Goal: Task Accomplishment & Management: Manage account settings

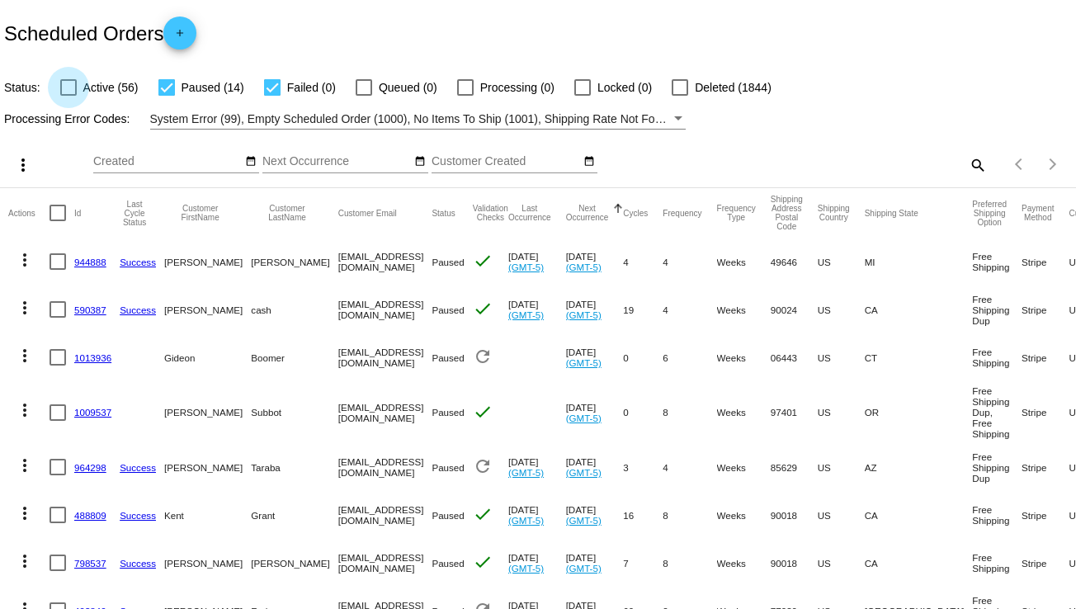
click at [64, 84] on div at bounding box center [68, 87] width 17 height 17
click at [68, 96] on input "Active (56)" at bounding box center [68, 96] width 1 height 1
click at [64, 84] on div at bounding box center [68, 87] width 17 height 17
click at [68, 96] on input "Active (56)" at bounding box center [68, 96] width 1 height 1
checkbox input "false"
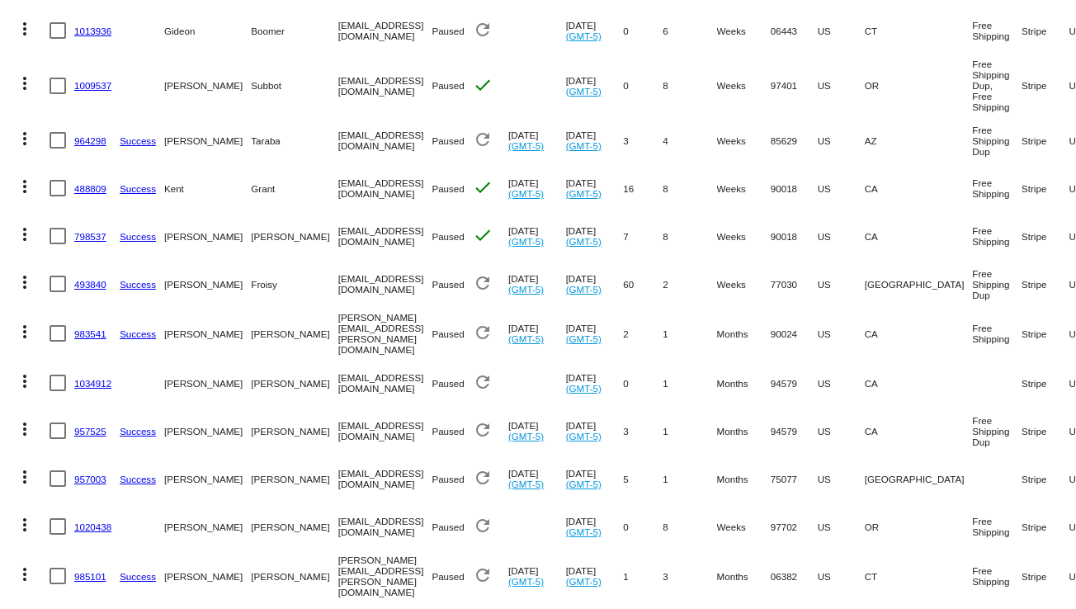
scroll to position [333, 0]
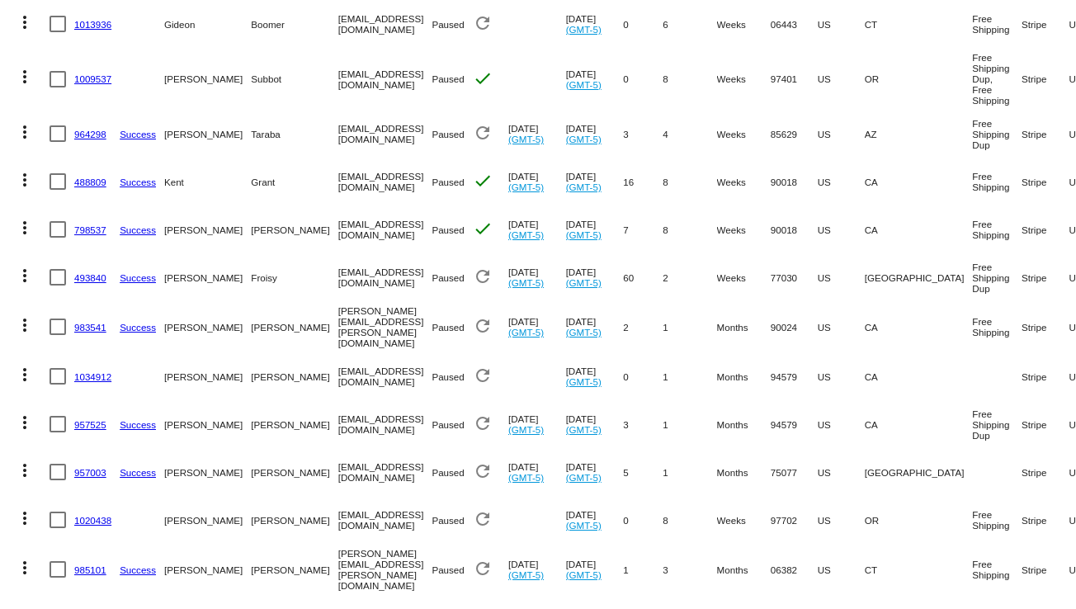
click at [87, 181] on link "488809" at bounding box center [90, 182] width 32 height 11
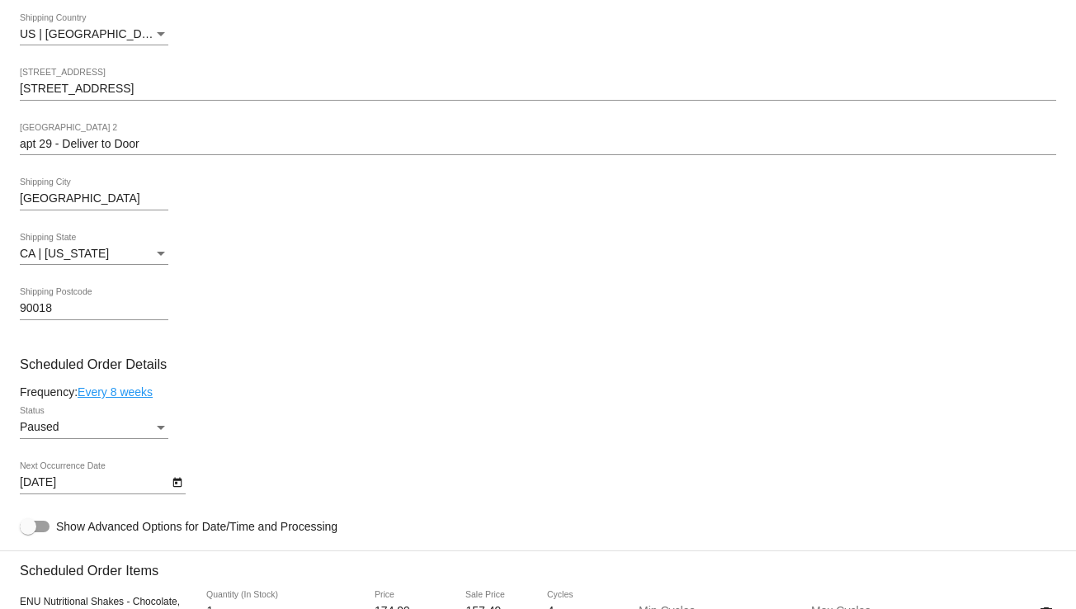
scroll to position [601, 0]
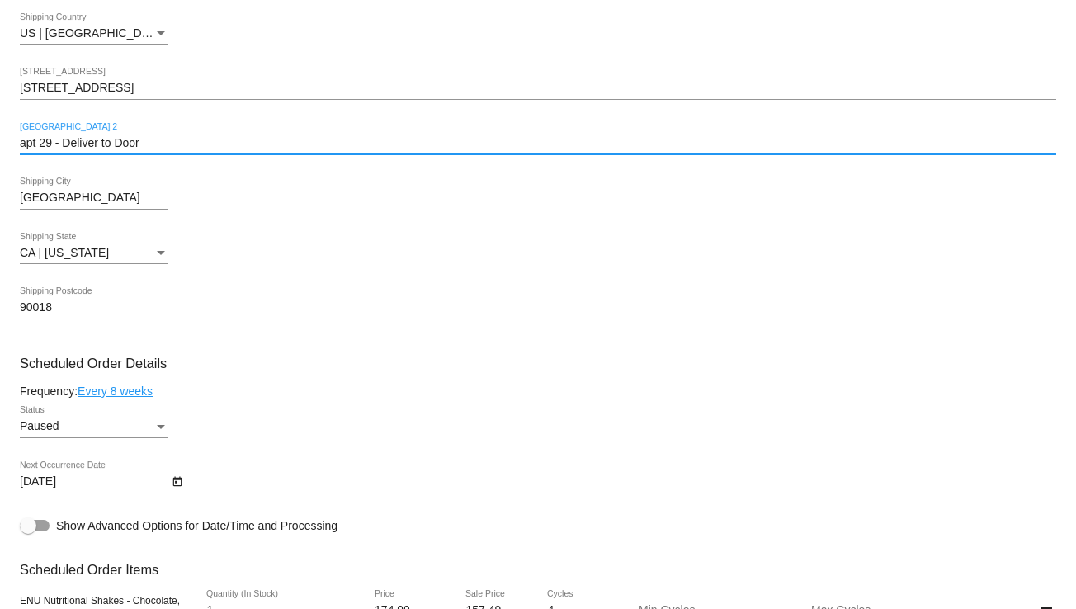
drag, startPoint x: 165, startPoint y: 143, endPoint x: 6, endPoint y: 133, distance: 159.6
click at [6, 133] on mat-card "Customer 1275004: [PERSON_NAME] [PERSON_NAME][EMAIL_ADDRESS][DOMAIN_NAME] Custo…" at bounding box center [538, 574] width 1076 height 1651
click at [418, 229] on mat-card "Customer 1275004: [PERSON_NAME] [PERSON_NAME][EMAIL_ADDRESS][DOMAIN_NAME] Custo…" at bounding box center [538, 574] width 1076 height 1651
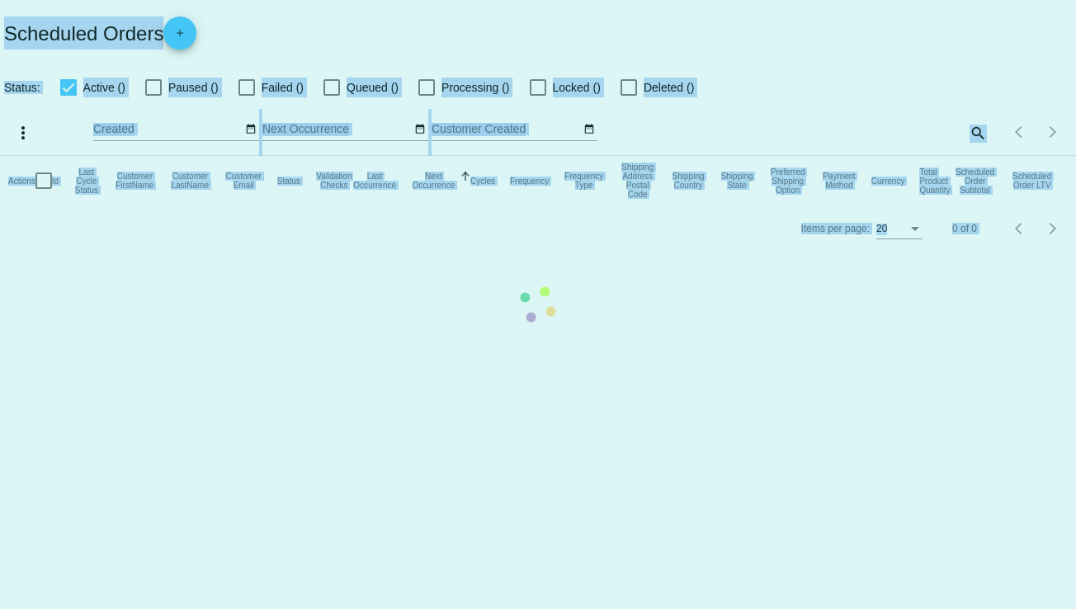
checkbox input "false"
checkbox input "true"
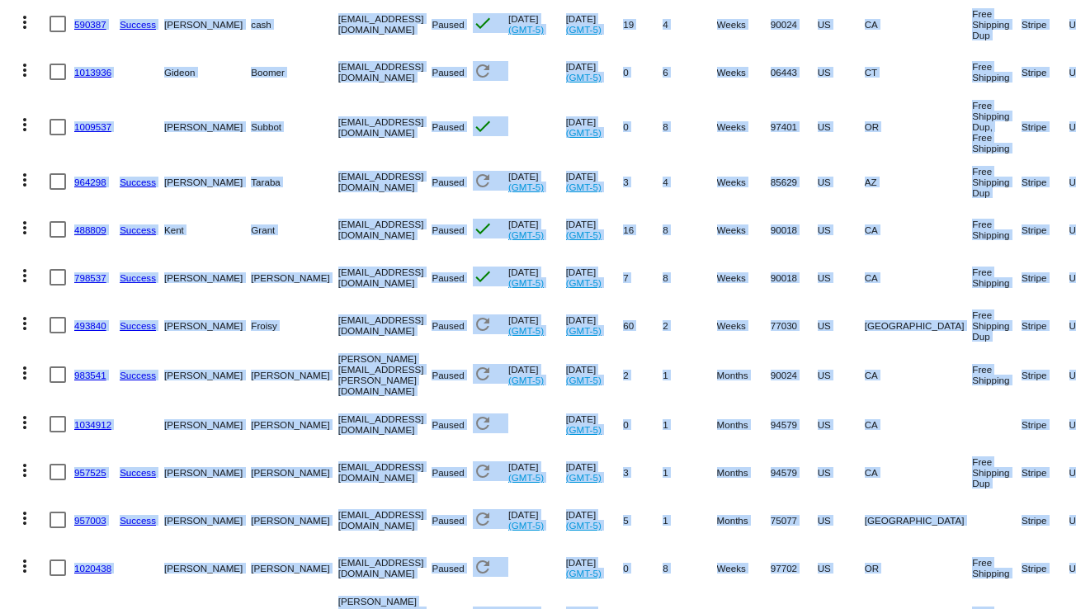
scroll to position [286, 0]
click at [86, 273] on link "798537" at bounding box center [90, 277] width 32 height 11
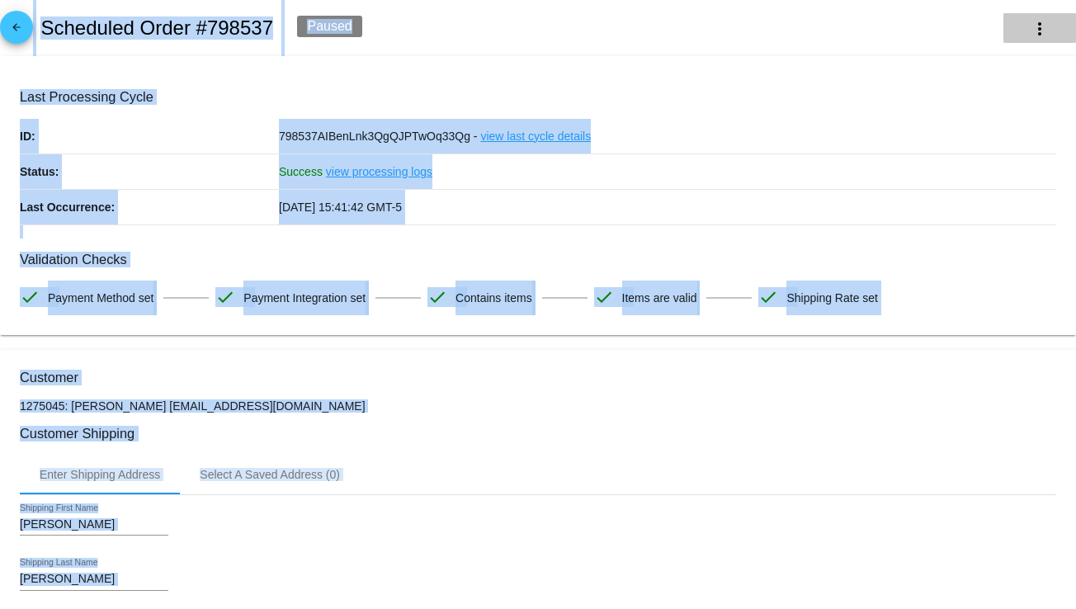
click at [1019, 17] on button "more_vert" at bounding box center [1040, 28] width 73 height 30
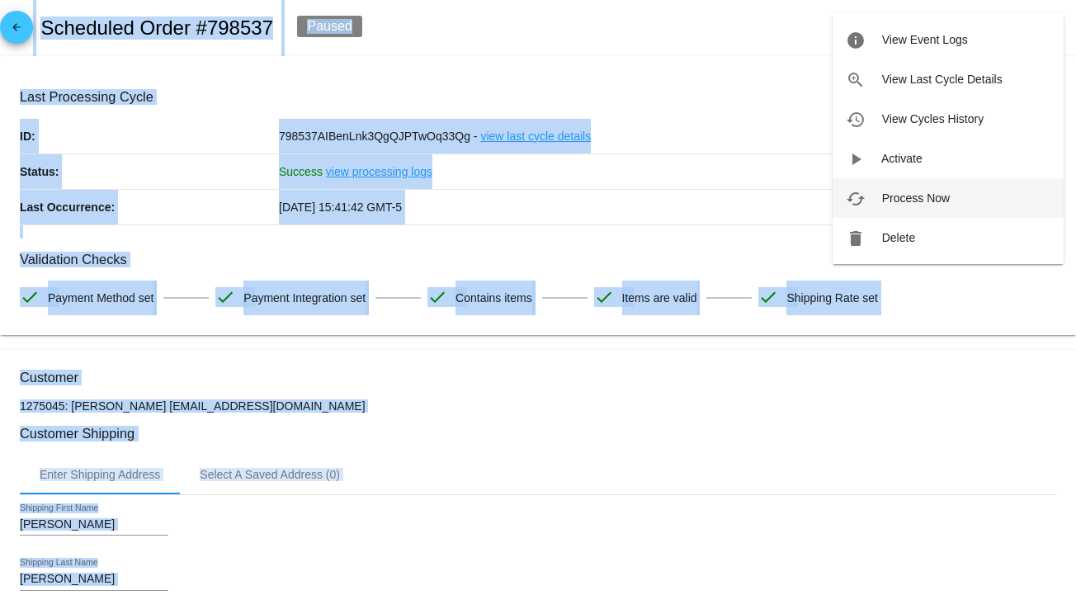
click at [918, 196] on span "Process Now" at bounding box center [916, 197] width 68 height 13
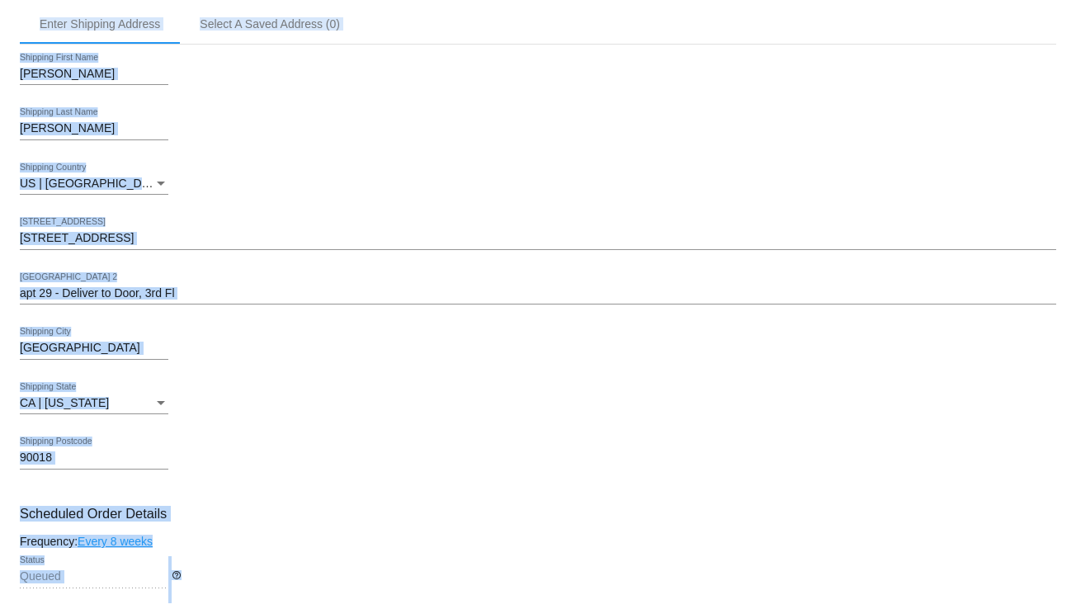
scroll to position [451, 0]
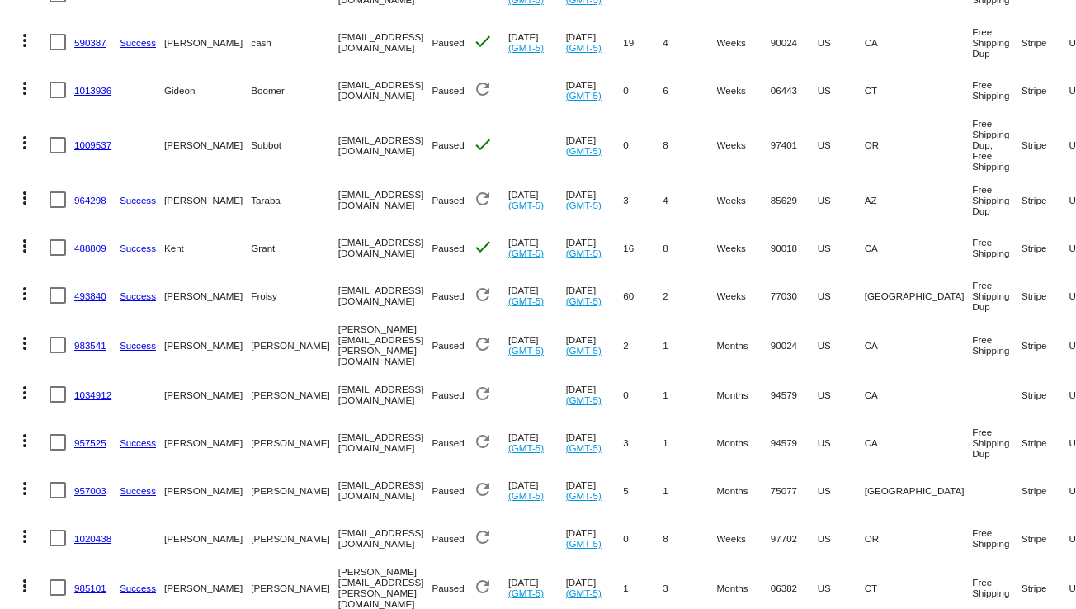
scroll to position [269, 0]
click at [83, 244] on link "488809" at bounding box center [90, 246] width 32 height 11
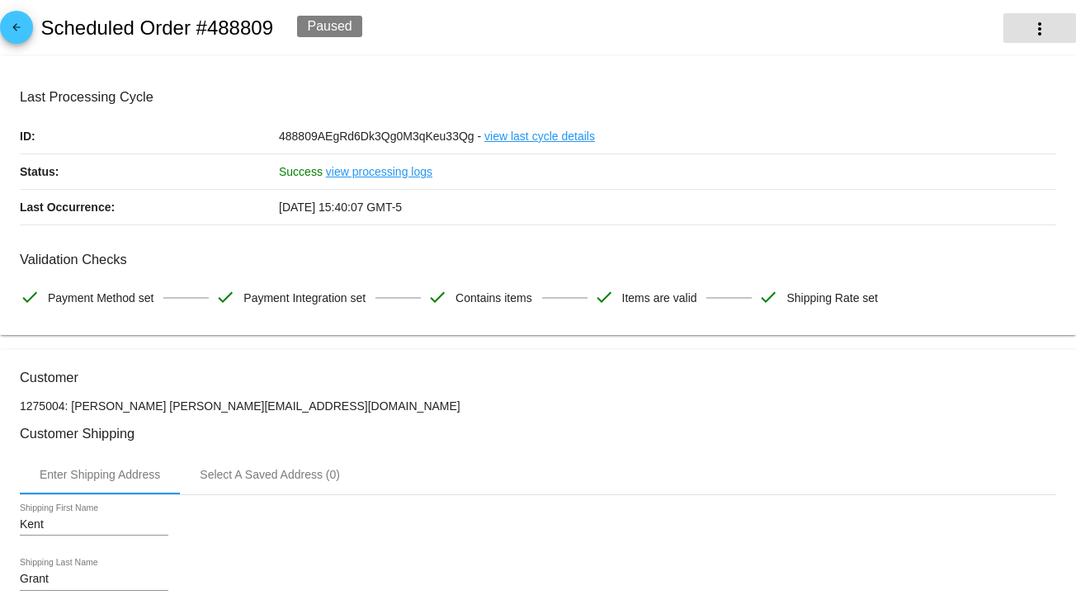
click at [1030, 20] on mat-icon "more_vert" at bounding box center [1040, 29] width 20 height 20
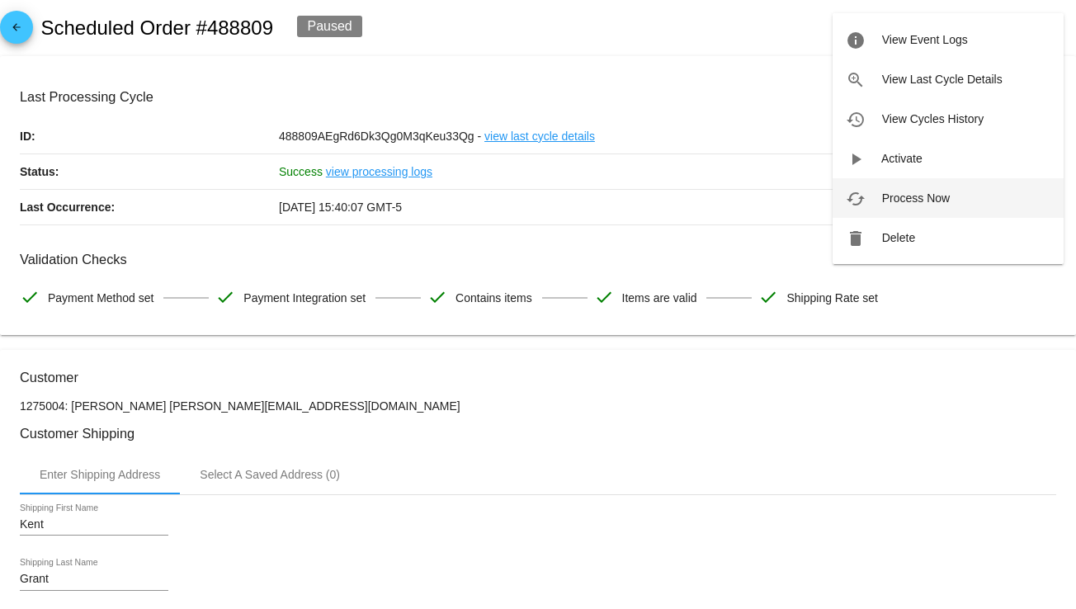
click at [910, 195] on span "Process Now" at bounding box center [916, 197] width 68 height 13
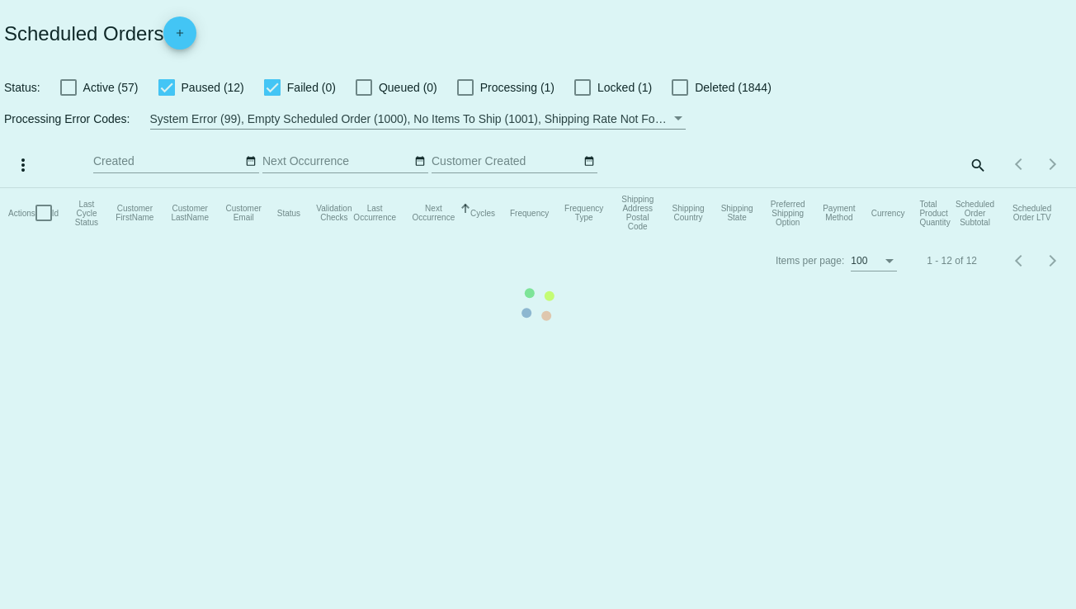
click at [63, 87] on div at bounding box center [68, 87] width 17 height 17
click at [68, 96] on input "Active (57)" at bounding box center [68, 96] width 1 height 1
checkbox input "true"
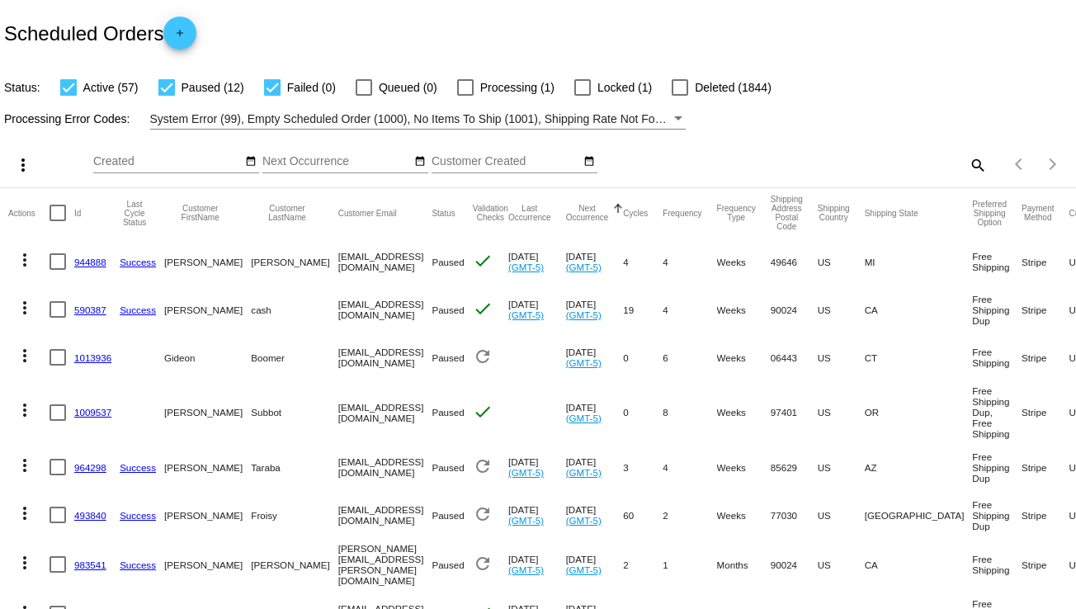
click at [967, 161] on mat-icon "search" at bounding box center [977, 165] width 20 height 26
click at [836, 163] on input "Search" at bounding box center [853, 161] width 268 height 13
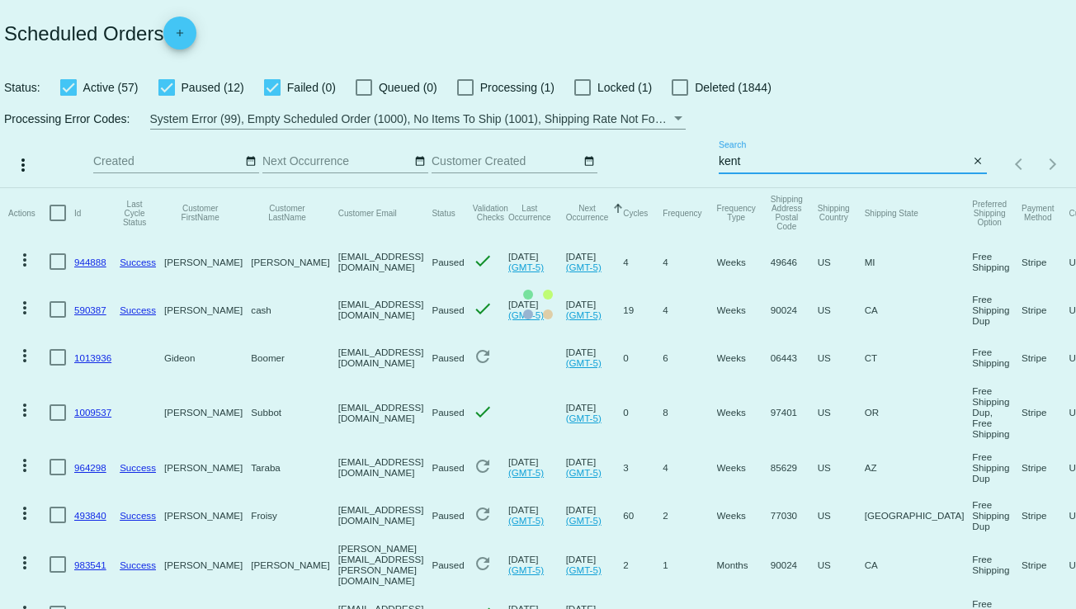
type input "[EMAIL_ADDRESS][DOMAIN_NAME]"
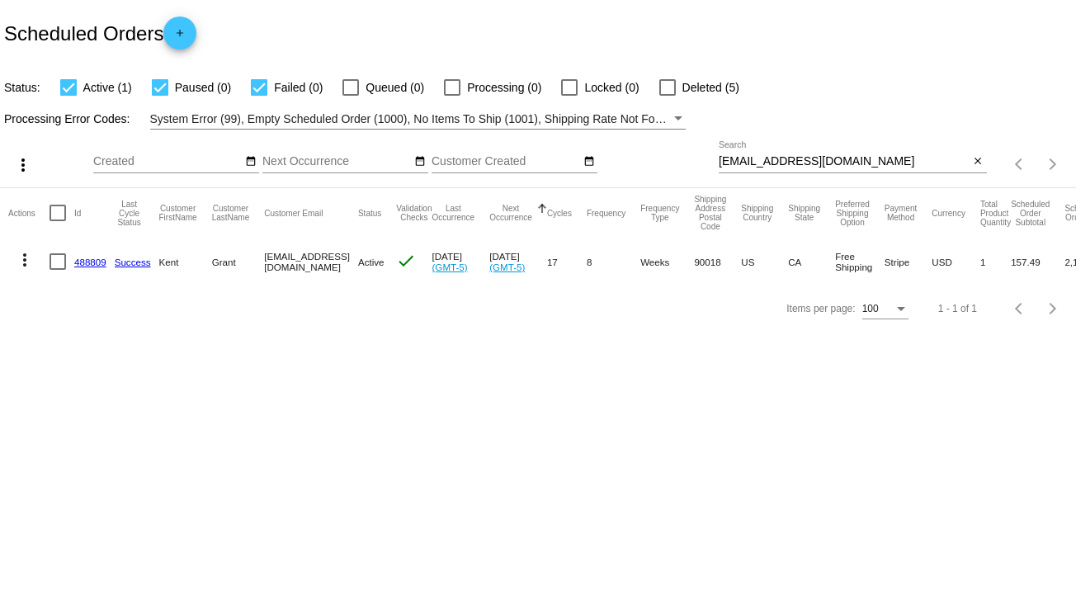
click at [86, 262] on link "488809" at bounding box center [90, 262] width 32 height 11
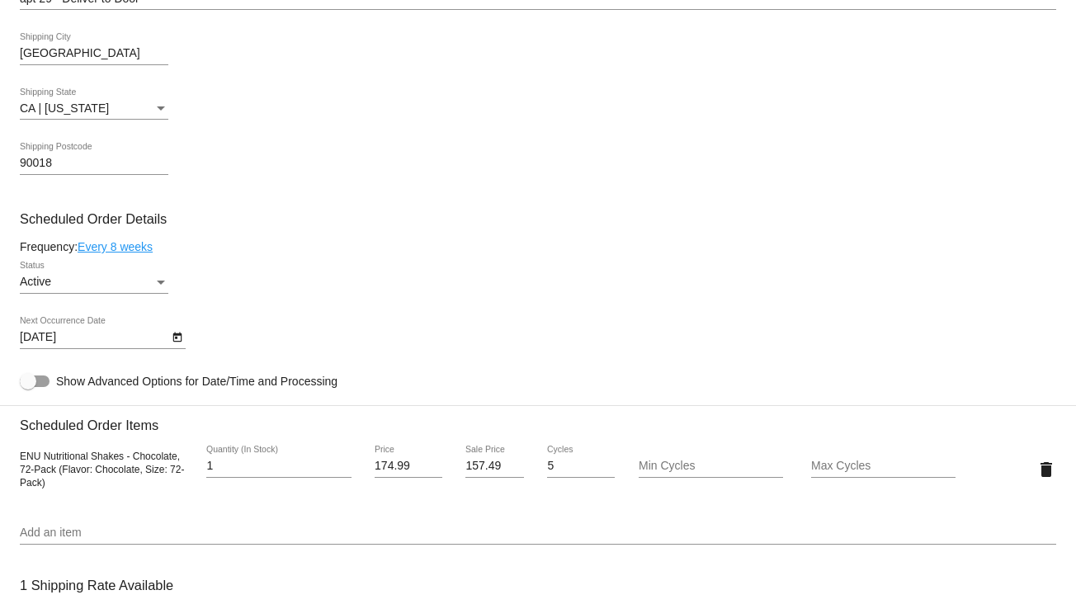
scroll to position [776, 0]
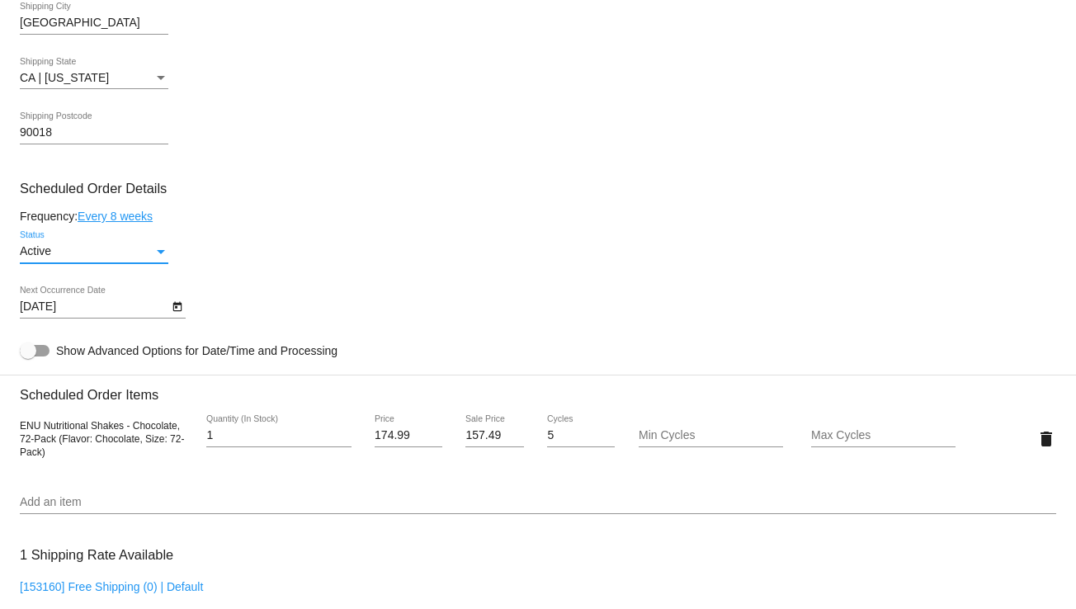
click at [159, 258] on div "Status" at bounding box center [161, 251] width 15 height 13
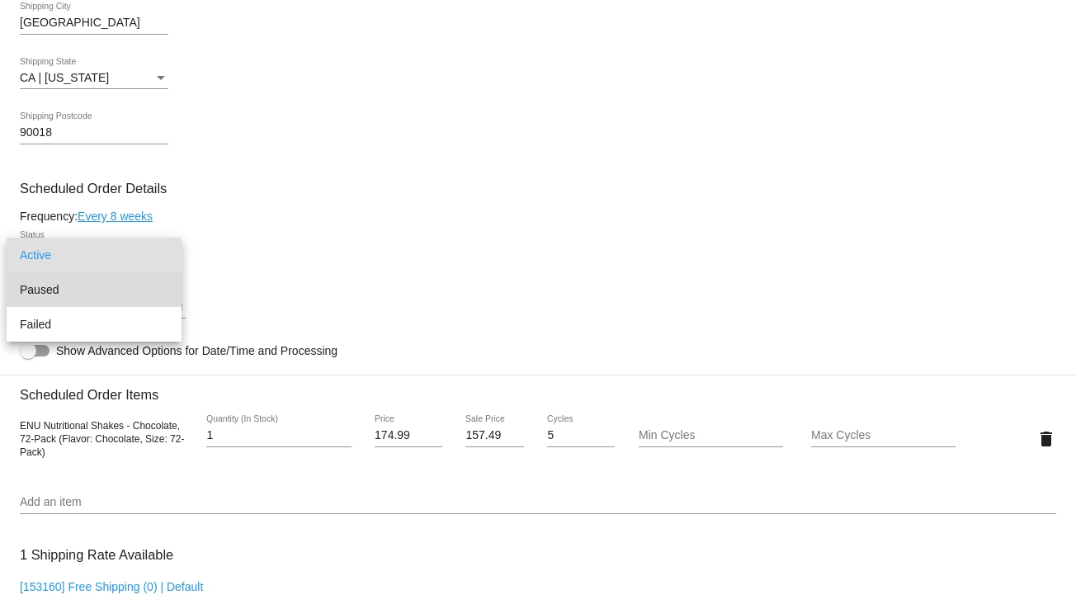
click at [115, 282] on span "Paused" at bounding box center [94, 289] width 149 height 35
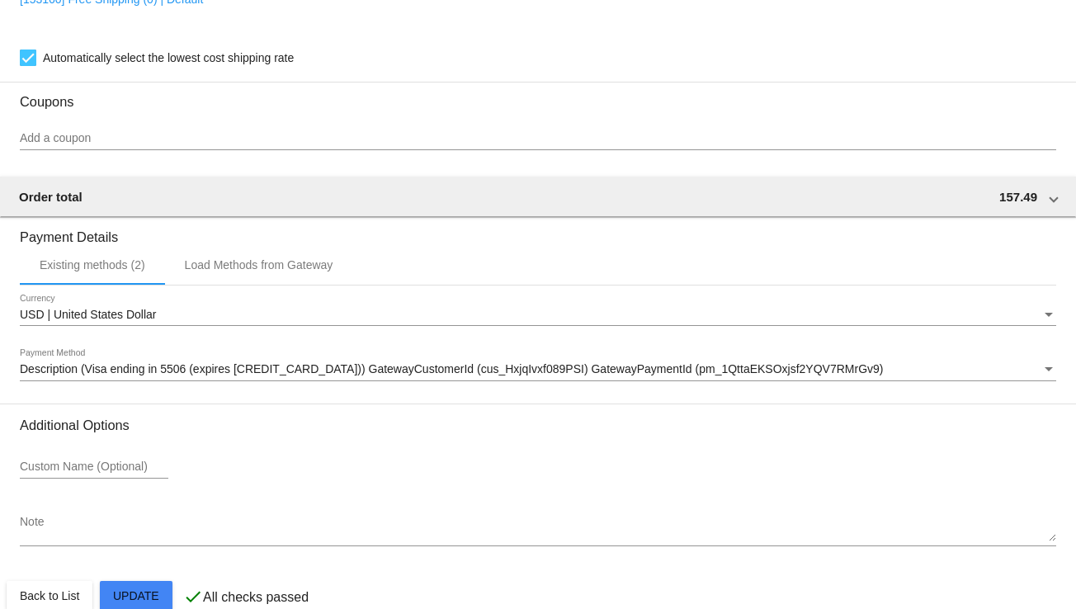
scroll to position [1396, 0]
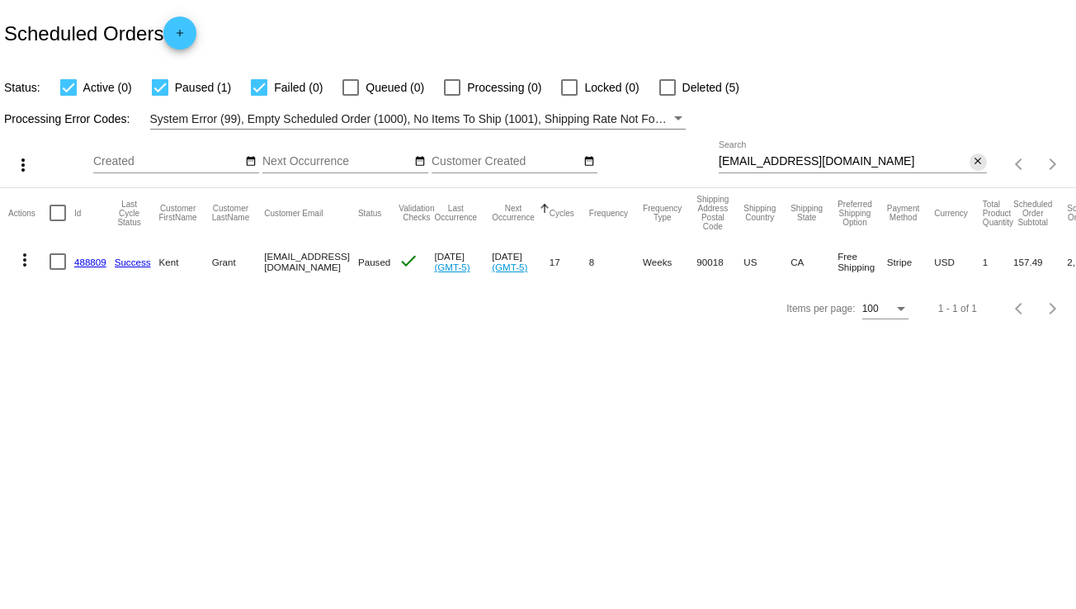
click at [981, 163] on mat-icon "close" at bounding box center [978, 161] width 12 height 13
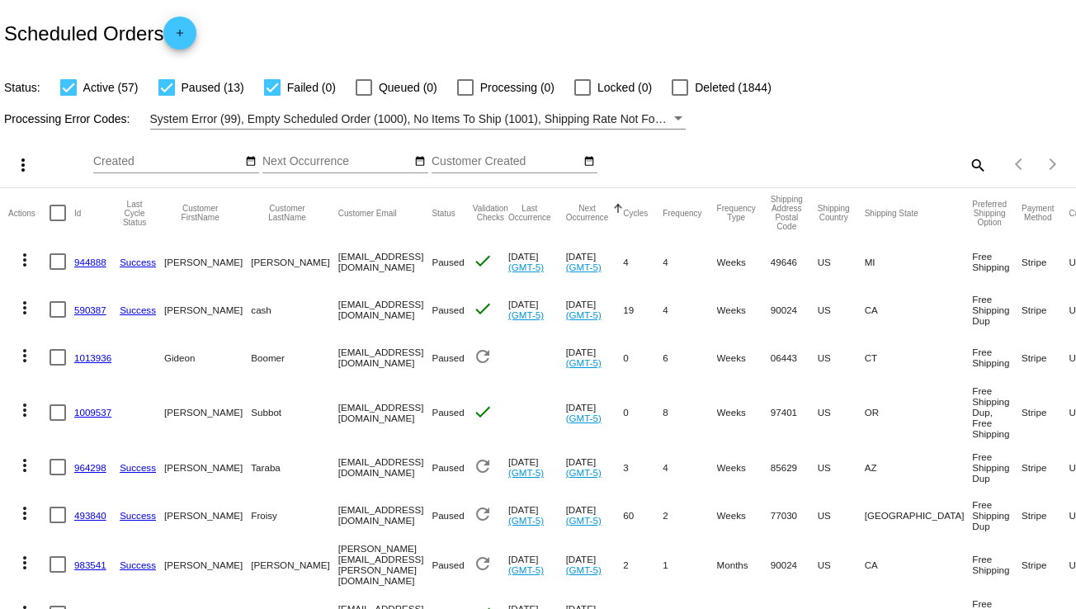
click at [987, 162] on div "Items per page: 100 1 - 70 of 70" at bounding box center [1031, 164] width 89 height 46
click at [971, 163] on mat-icon "search" at bounding box center [977, 165] width 20 height 26
click at [918, 159] on input "Search" at bounding box center [853, 161] width 268 height 13
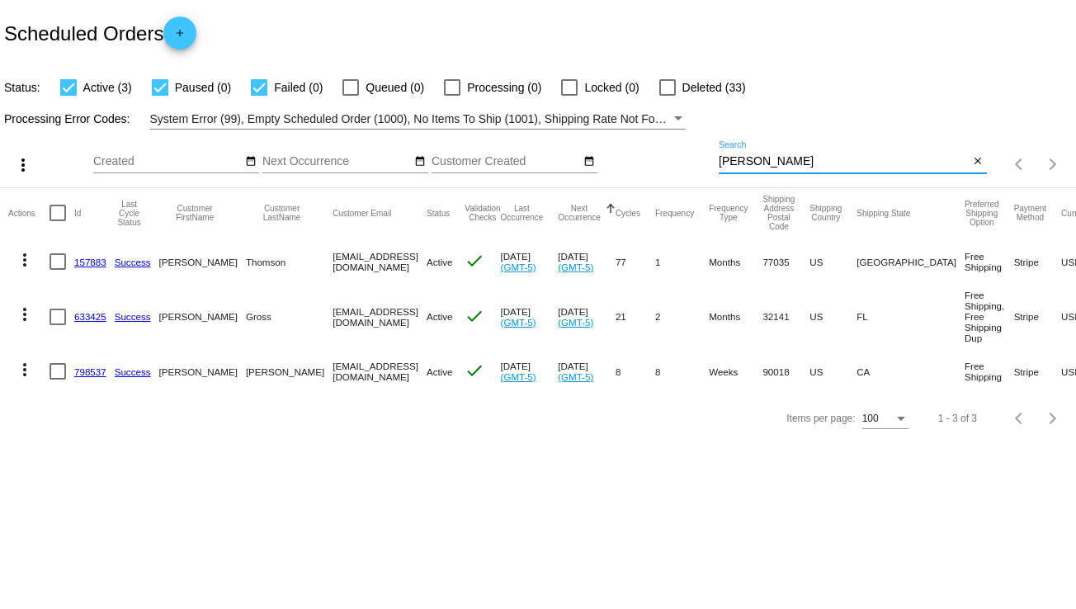
type input "robert"
click at [83, 371] on link "798537" at bounding box center [90, 371] width 32 height 11
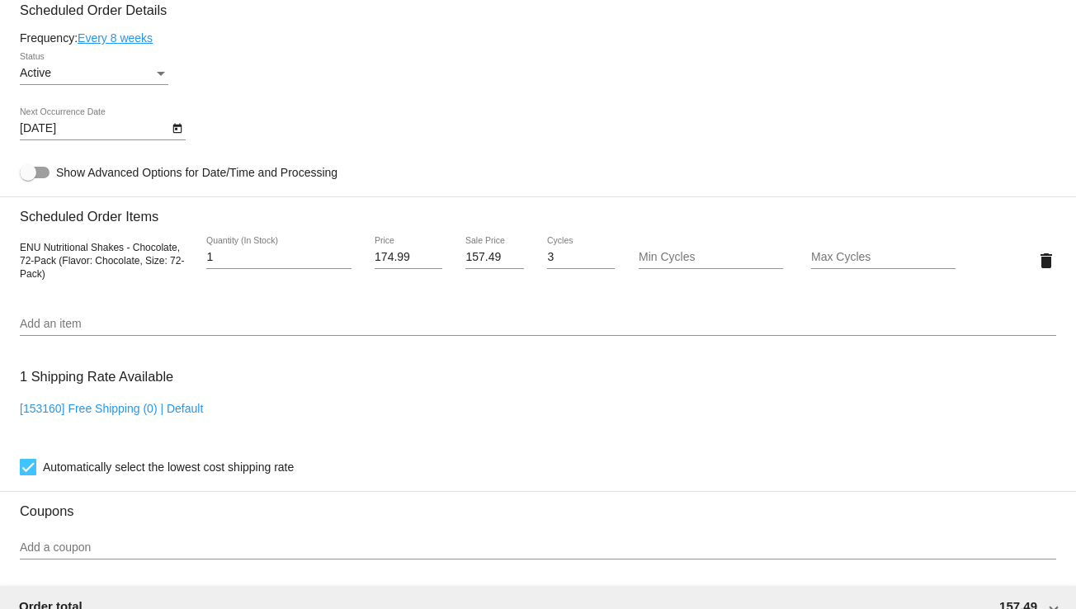
scroll to position [967, 0]
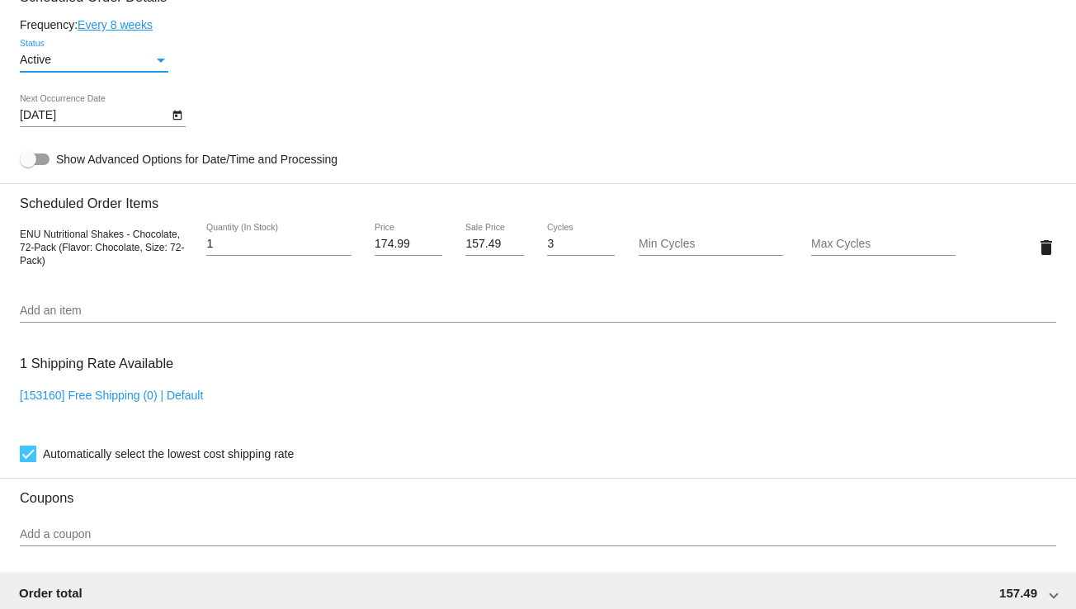
click at [162, 63] on div "Status" at bounding box center [161, 61] width 8 height 4
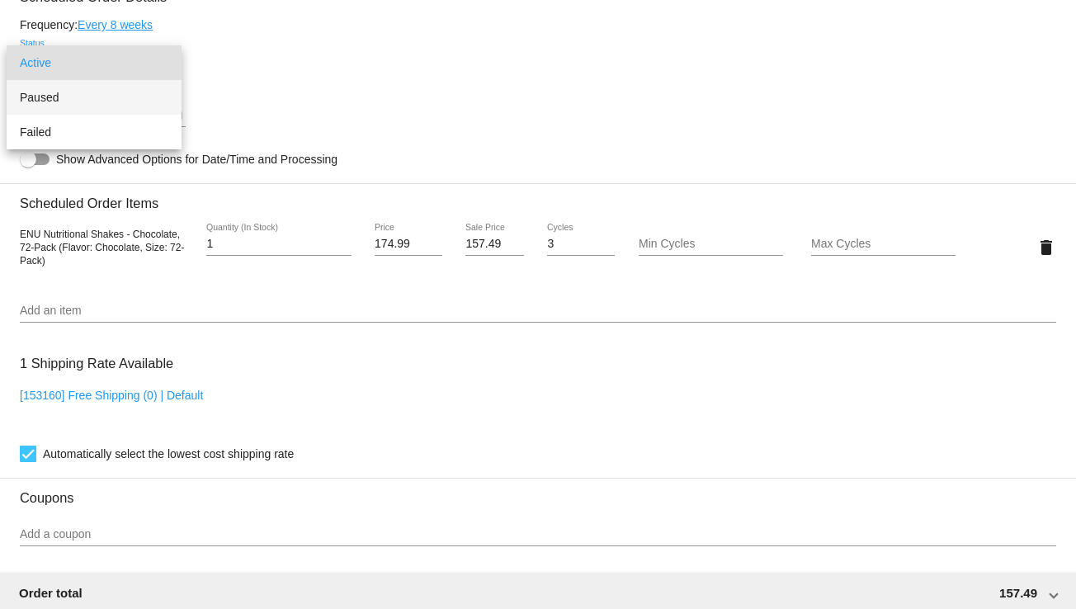
click at [102, 92] on span "Paused" at bounding box center [94, 97] width 149 height 35
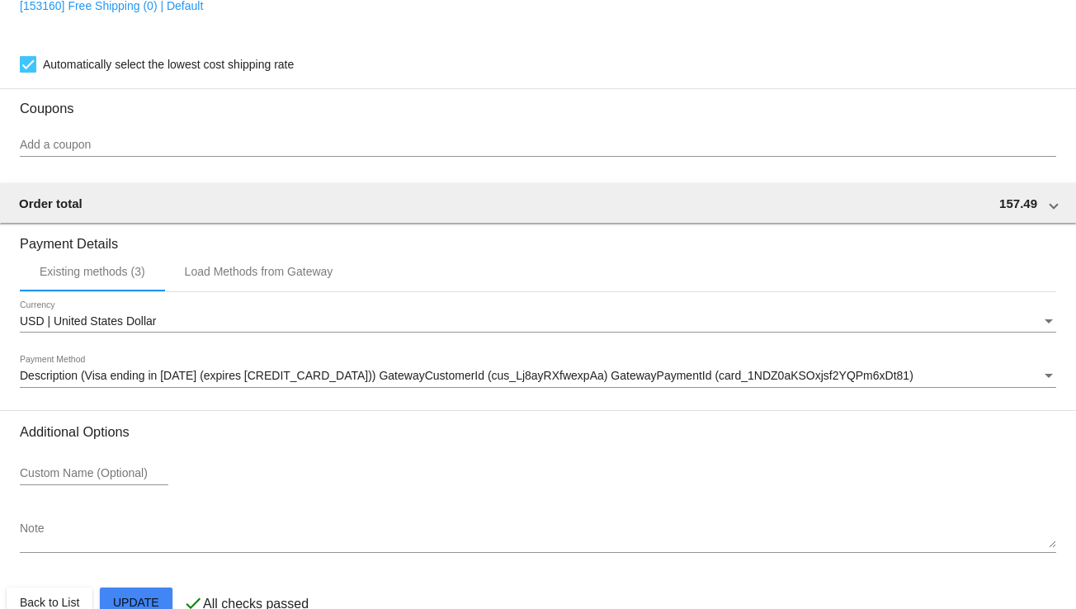
scroll to position [1396, 0]
